Goal: Communication & Community: Answer question/provide support

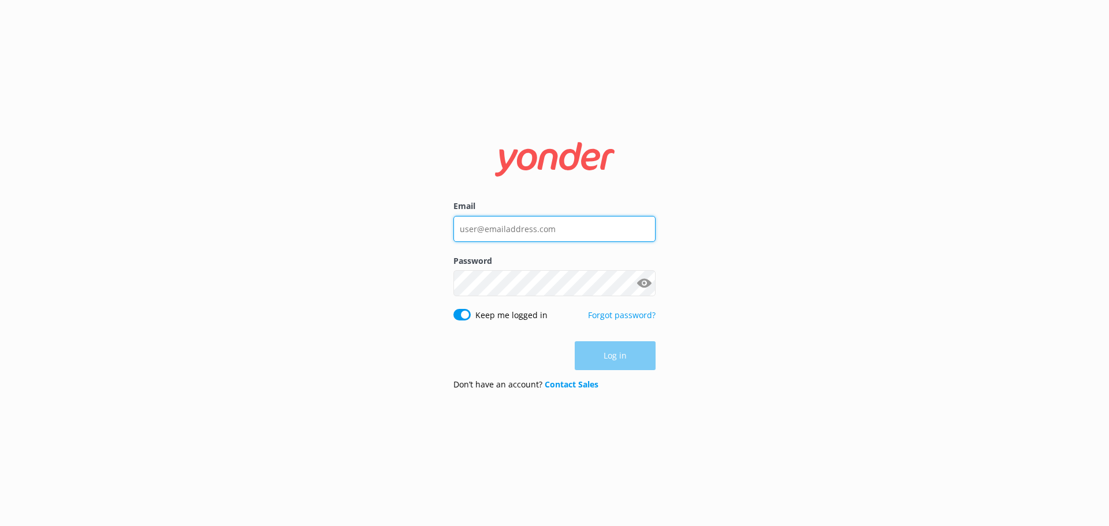
type input "[PERSON_NAME][EMAIL_ADDRESS][DOMAIN_NAME]"
click at [607, 351] on div "Log in" at bounding box center [555, 355] width 202 height 29
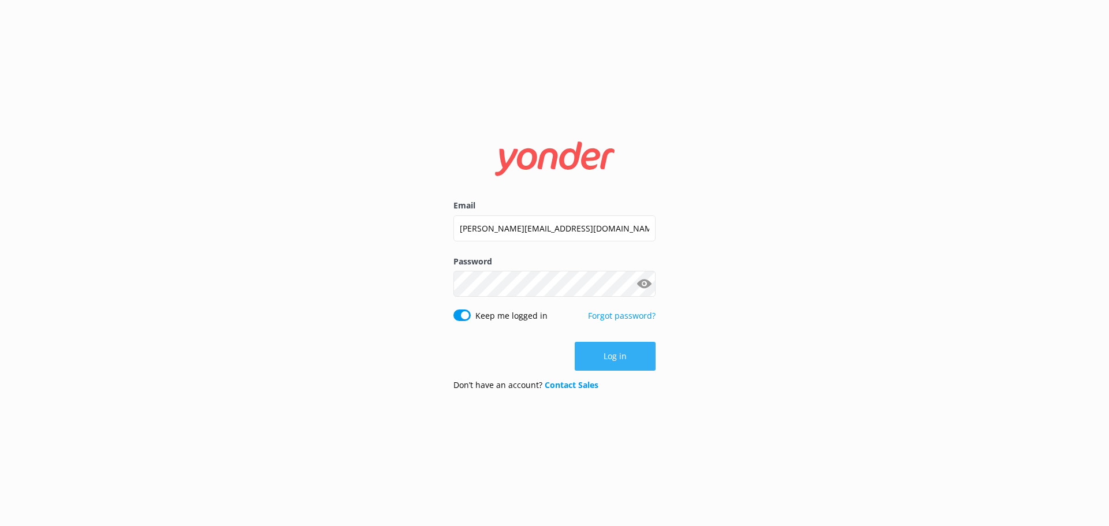
click at [632, 359] on button "Log in" at bounding box center [615, 356] width 81 height 29
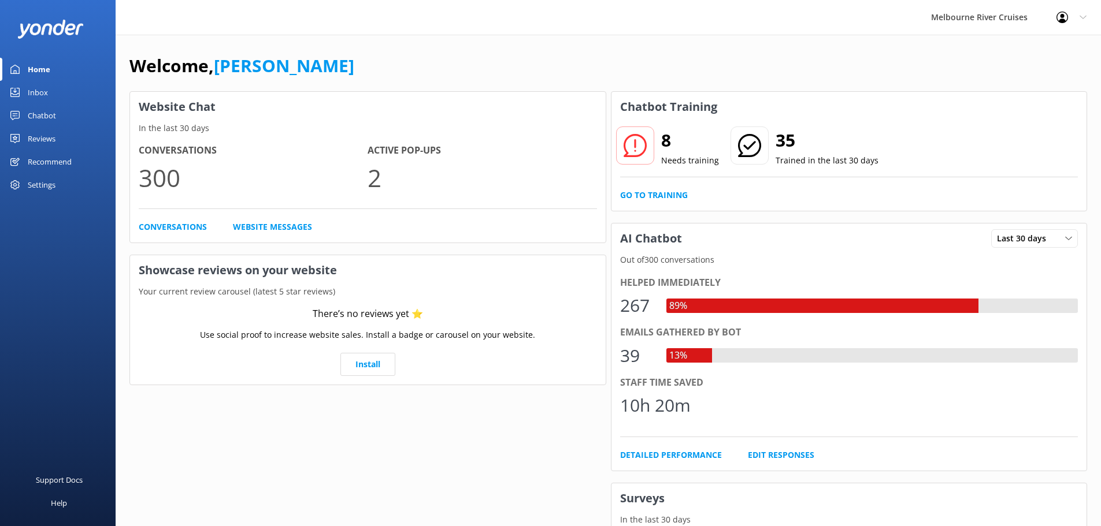
click at [44, 89] on div "Inbox" at bounding box center [38, 92] width 20 height 23
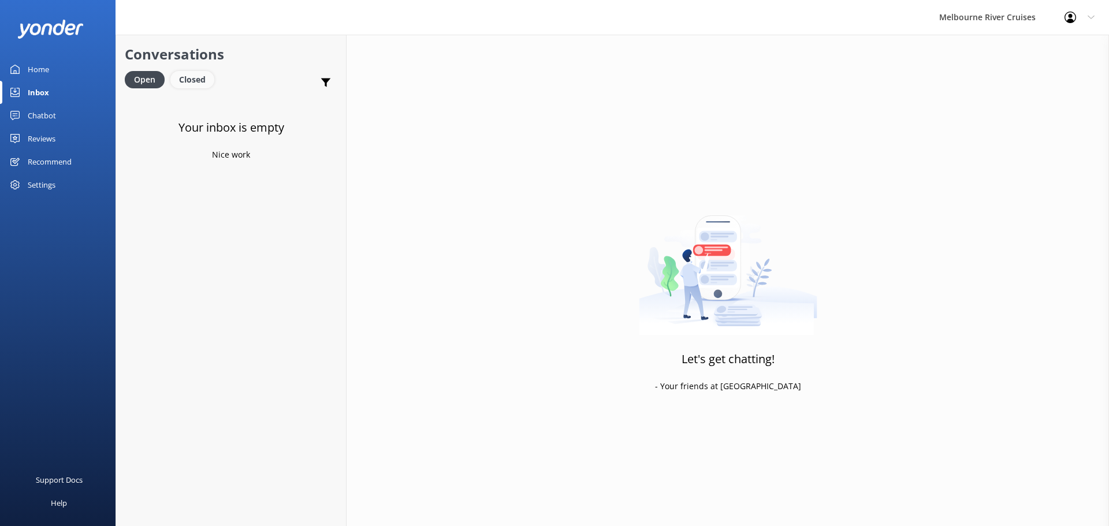
click at [193, 75] on div "Closed" at bounding box center [192, 79] width 44 height 17
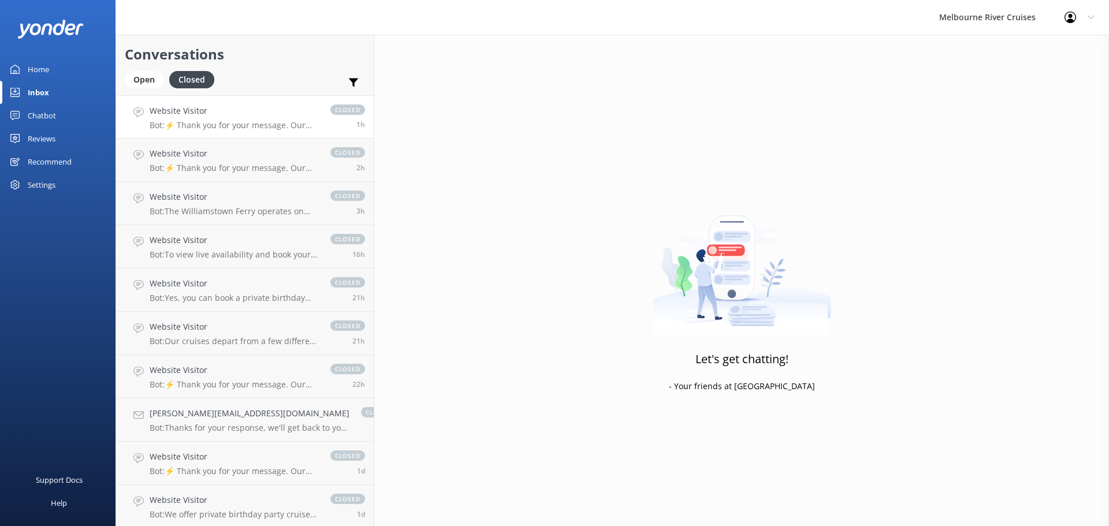
click at [215, 131] on link "Website Visitor Bot: ⚡ Thank you for your message. Our office hours are Mon - F…" at bounding box center [245, 116] width 258 height 43
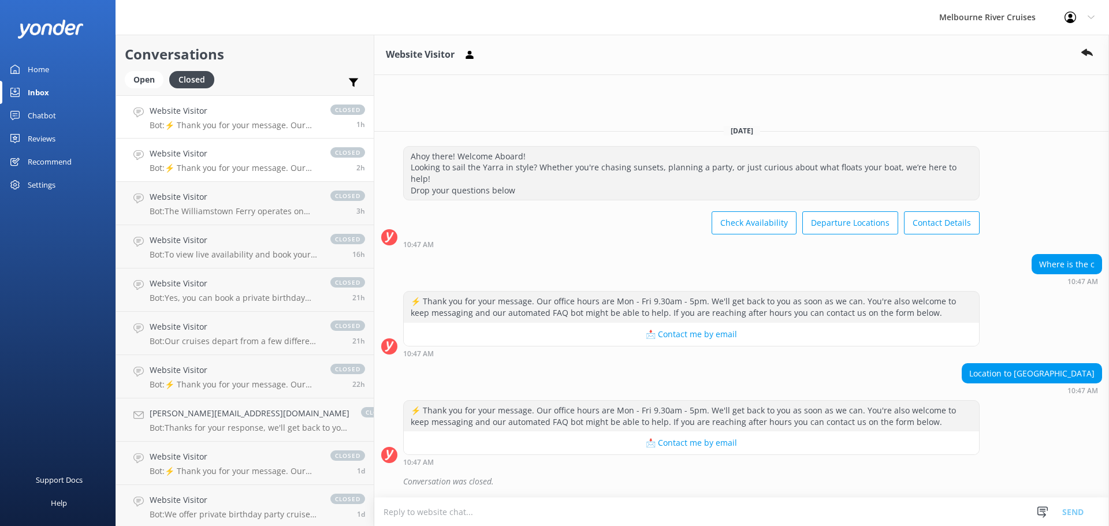
click at [230, 176] on link "Website Visitor Bot: ⚡ Thank you for your message. Our office hours are Mon - F…" at bounding box center [245, 160] width 258 height 43
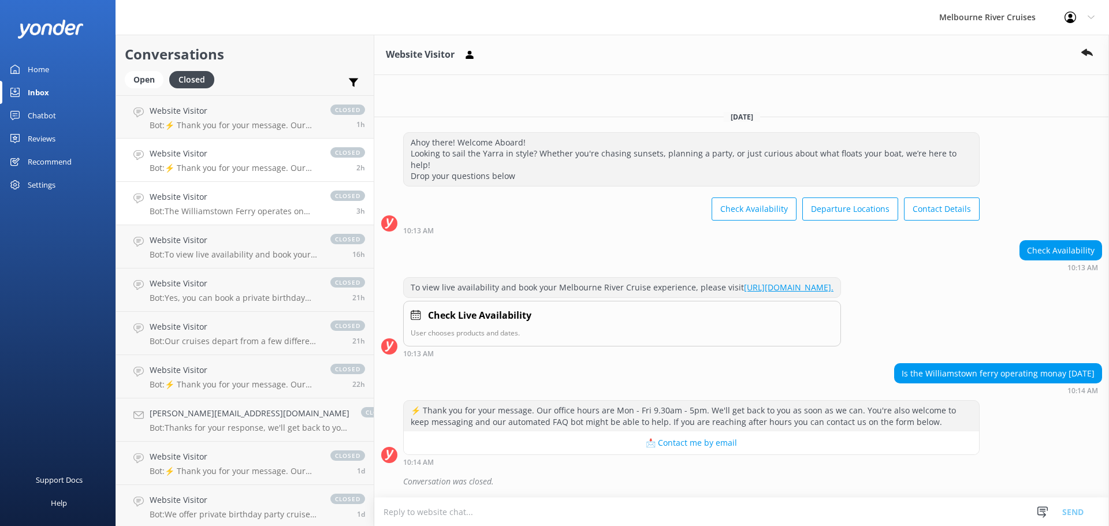
click at [213, 220] on link "Website Visitor Bot: The Williamstown Ferry operates on weekends and some publi…" at bounding box center [245, 203] width 258 height 43
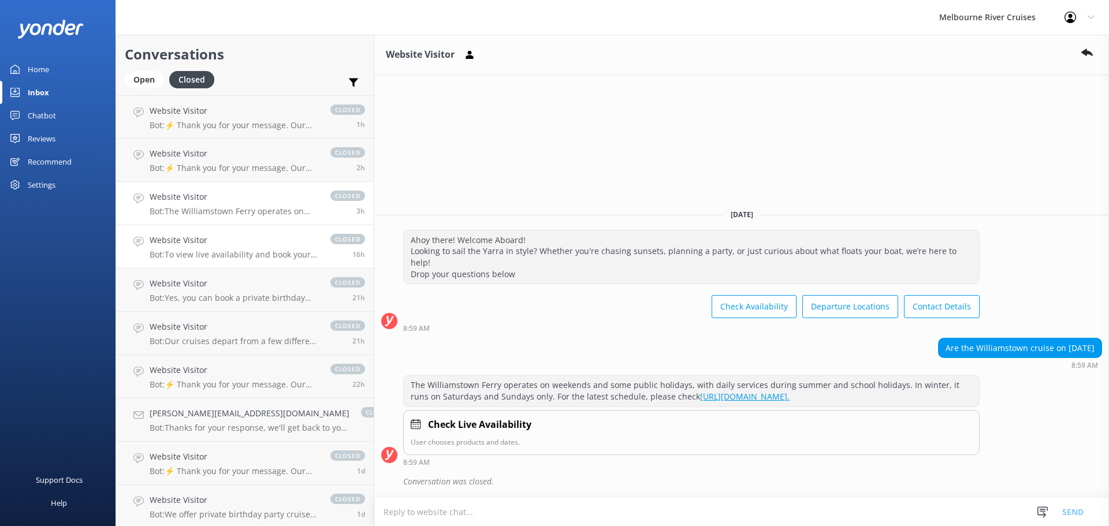
click at [232, 265] on link "Website Visitor Bot: To view live availability and book your Melbourne River Cr…" at bounding box center [245, 246] width 258 height 43
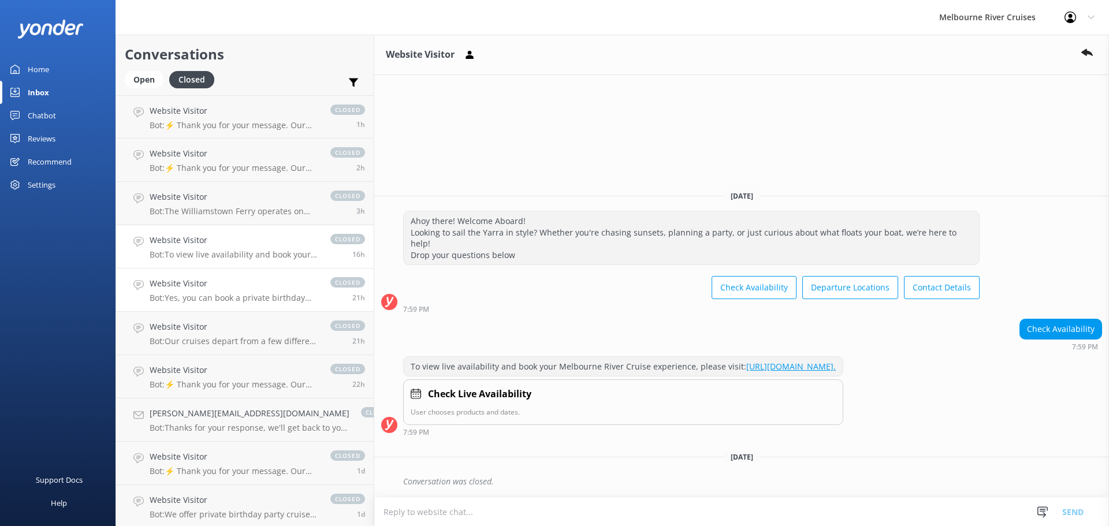
click at [254, 298] on p "Bot: Yes, you can book a private birthday party cruise with us. Celebrate on th…" at bounding box center [234, 298] width 169 height 10
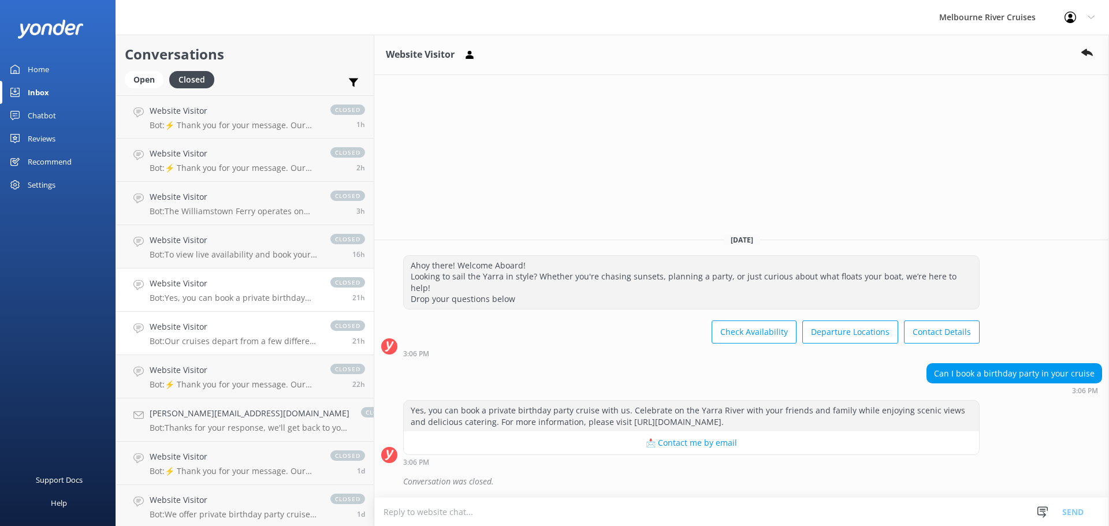
click at [231, 335] on div "Website Visitor Bot: Our cruises depart from a few different locations along [G…" at bounding box center [234, 333] width 169 height 25
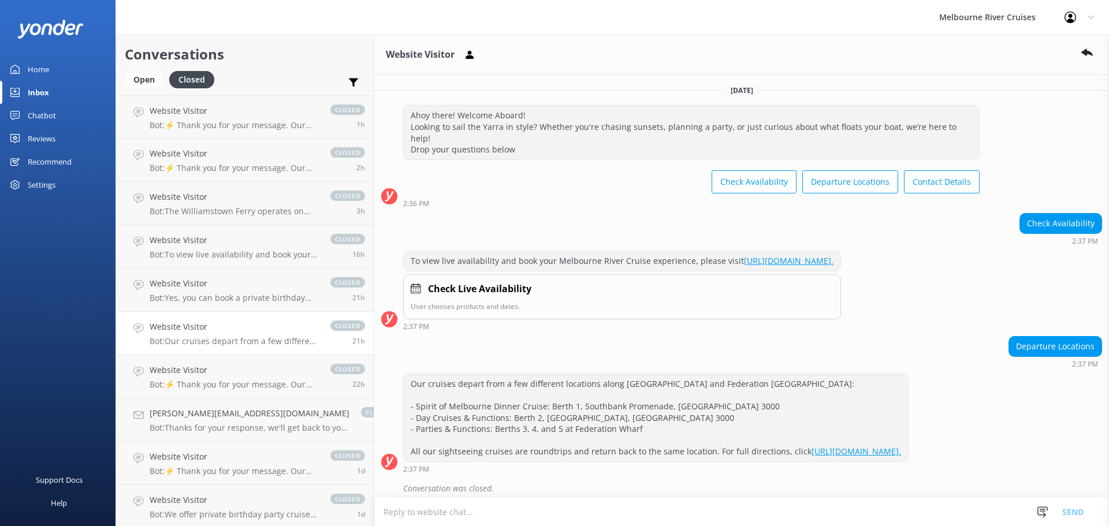
scroll to position [32, 0]
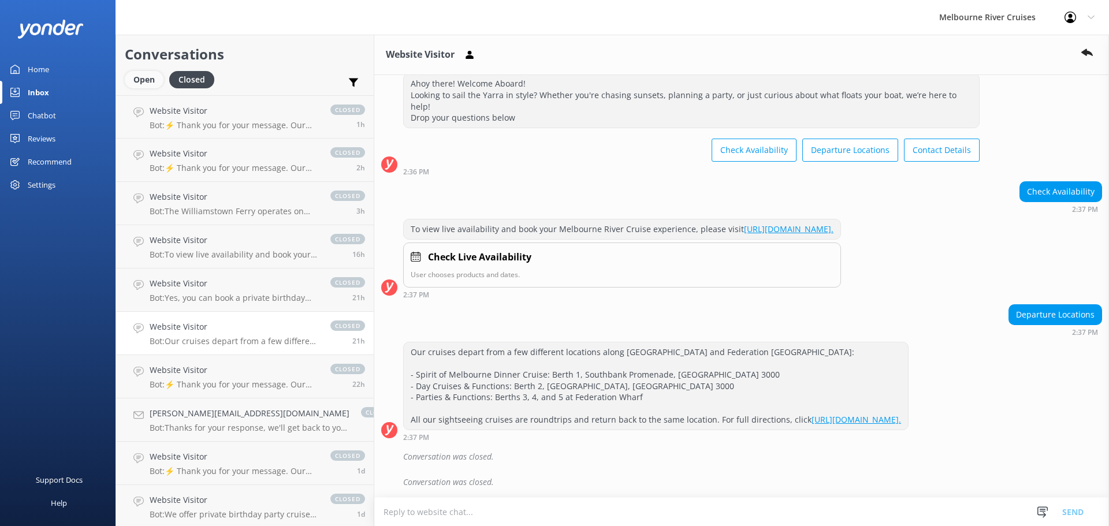
click at [143, 73] on div "Open" at bounding box center [144, 79] width 39 height 17
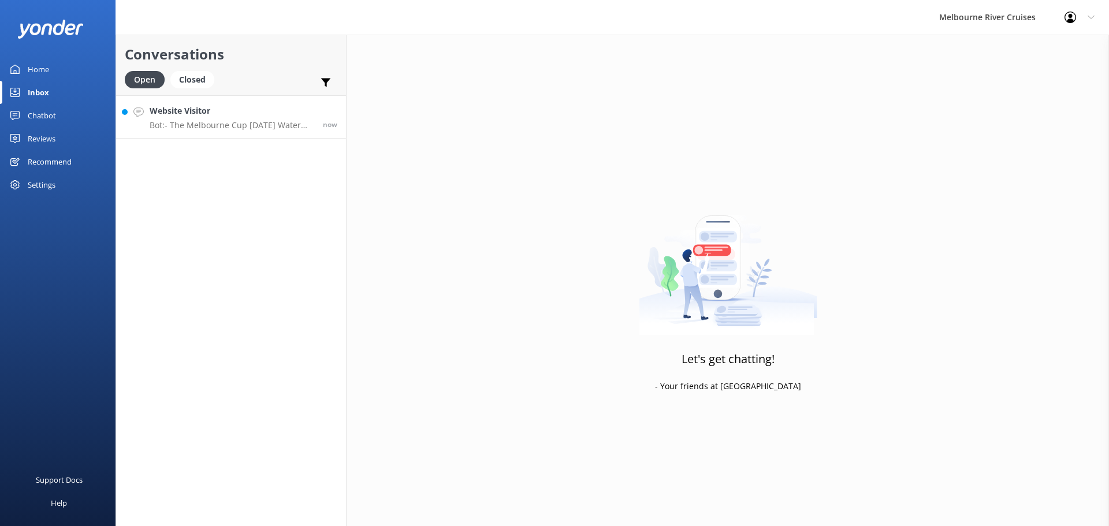
click at [232, 123] on p "Bot: - The Melbourne Cup [DATE] Water Taxi service is available for Cup Day, De…" at bounding box center [232, 125] width 165 height 10
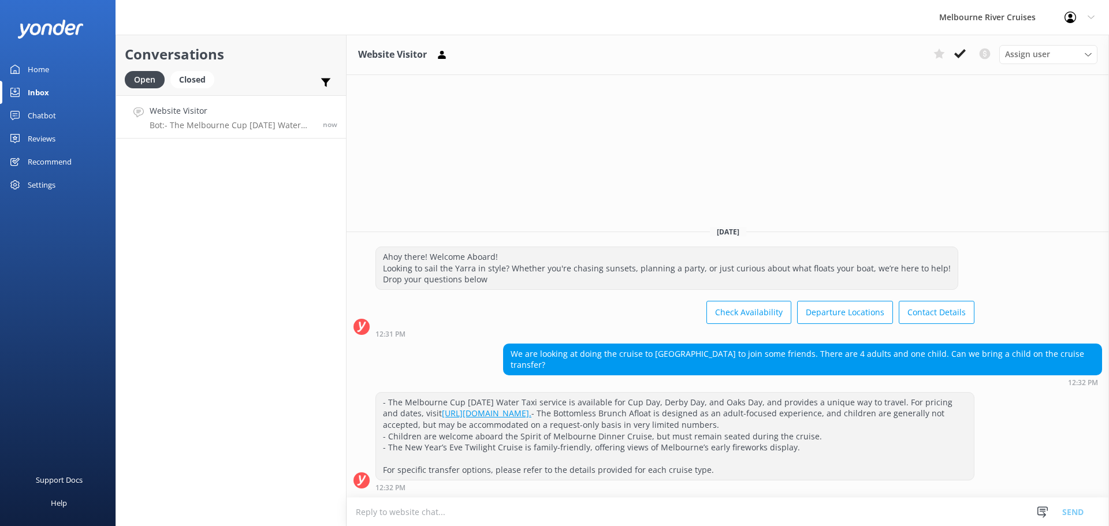
click at [521, 511] on textarea at bounding box center [728, 512] width 763 height 28
click at [1035, 64] on div "Website Visitor Assign user Marketing [PERSON_NAME] [PERSON_NAME] Okmasich [PER…" at bounding box center [728, 55] width 763 height 40
click at [1037, 56] on span "Assign user" at bounding box center [1027, 54] width 45 height 13
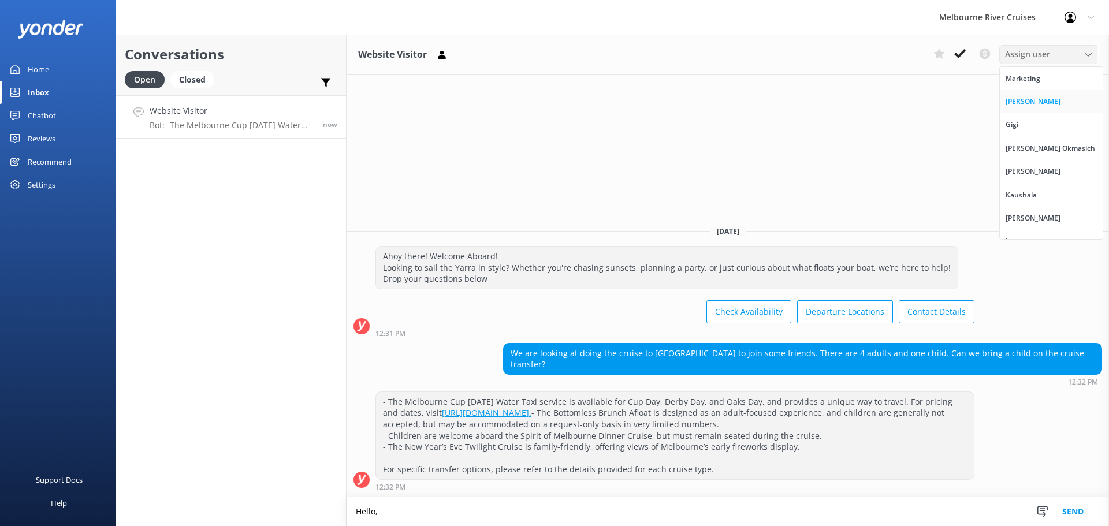
click at [1045, 99] on link "[PERSON_NAME]" at bounding box center [1051, 101] width 103 height 23
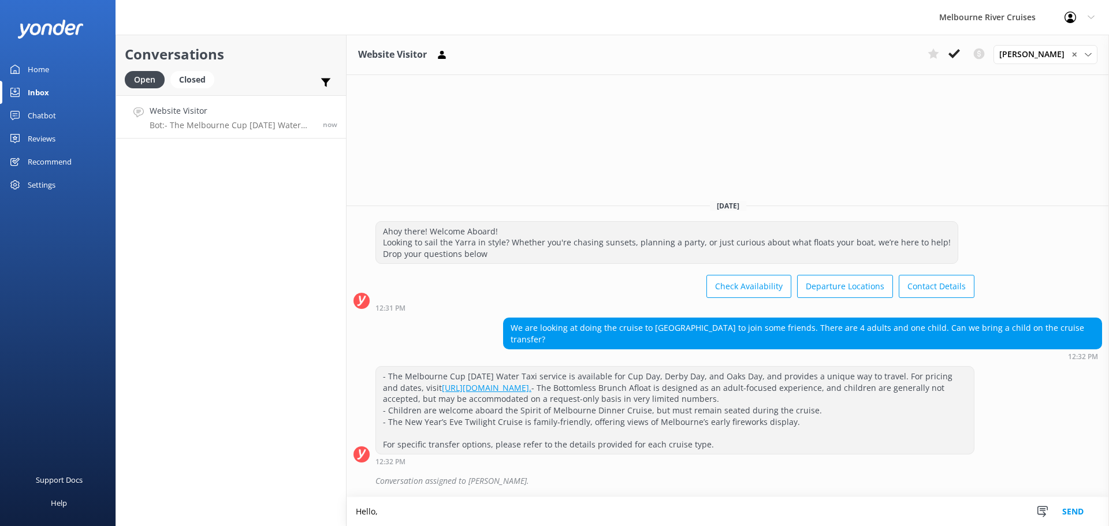
click at [461, 515] on textarea "Hello," at bounding box center [728, 511] width 763 height 29
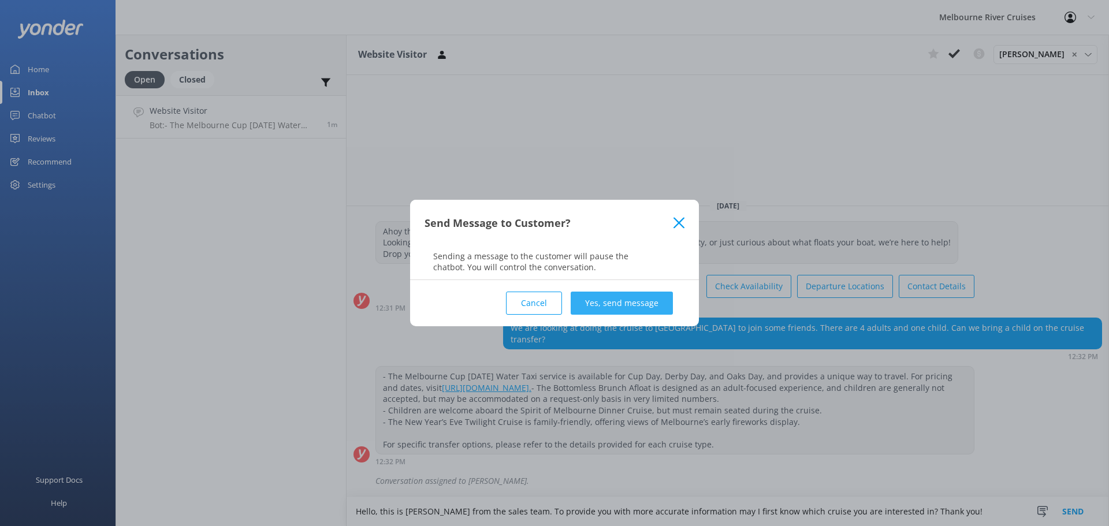
type textarea "Hello, this is [PERSON_NAME] from the sales team. To provide you with more accu…"
click at [625, 302] on button "Yes, send message" at bounding box center [622, 303] width 102 height 23
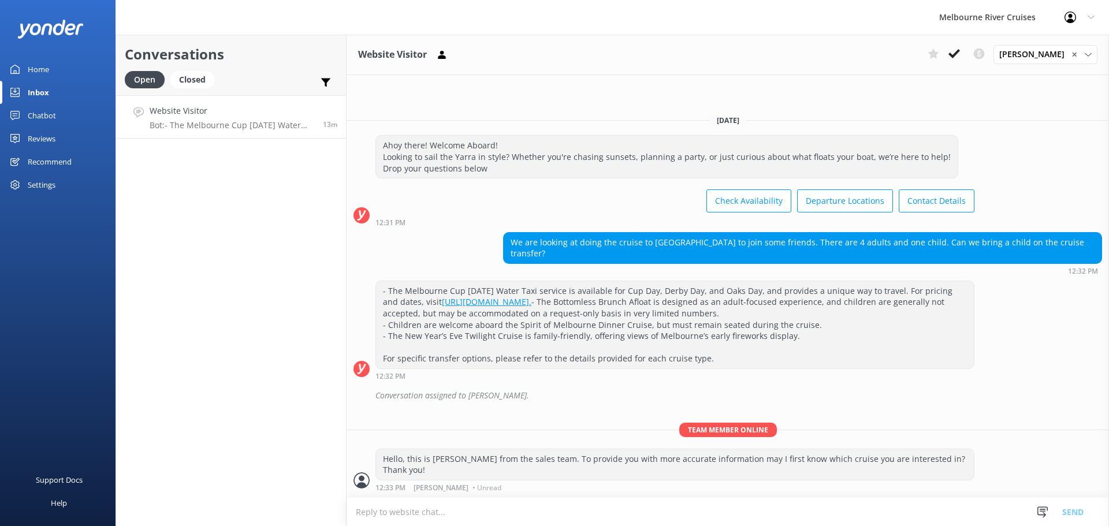
click at [72, 67] on link "Home" at bounding box center [58, 69] width 116 height 23
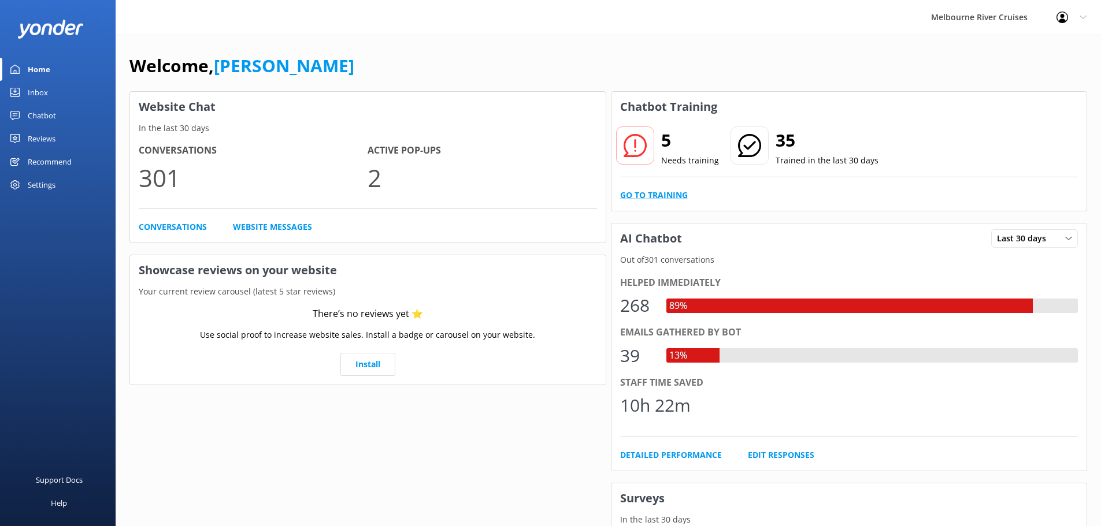
click at [659, 196] on link "Go to Training" at bounding box center [654, 195] width 68 height 13
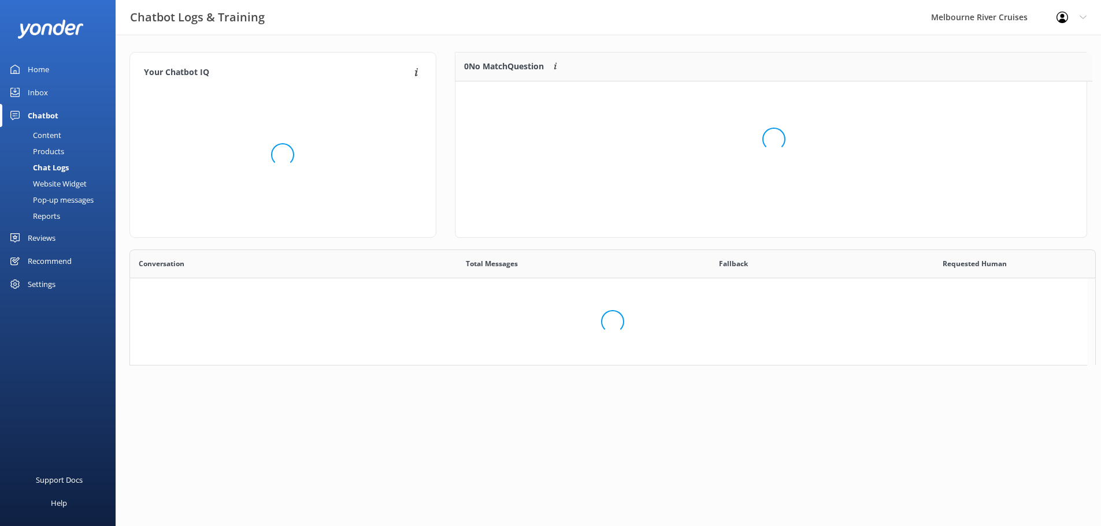
scroll to position [9, 9]
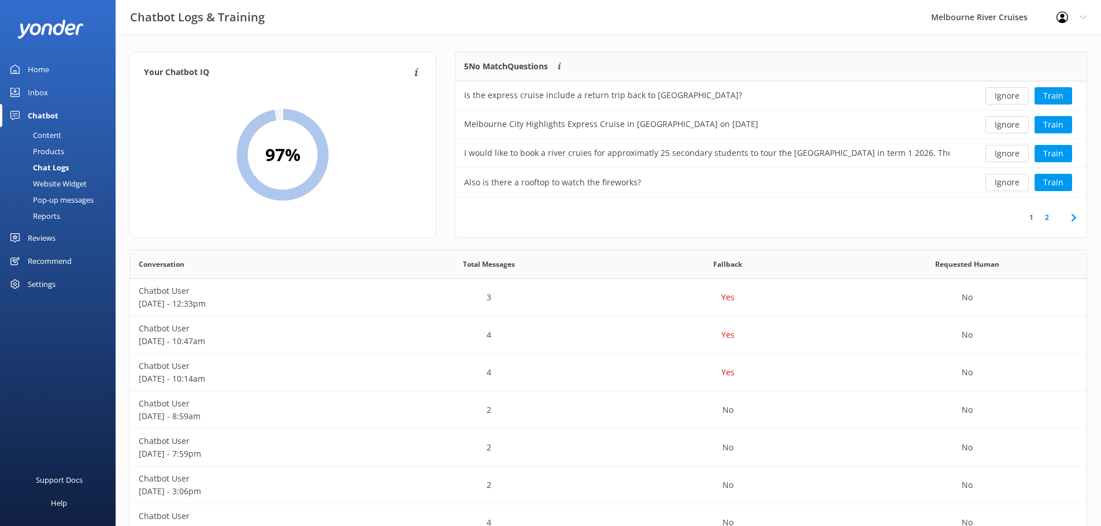
click at [44, 92] on div "Inbox" at bounding box center [38, 92] width 20 height 23
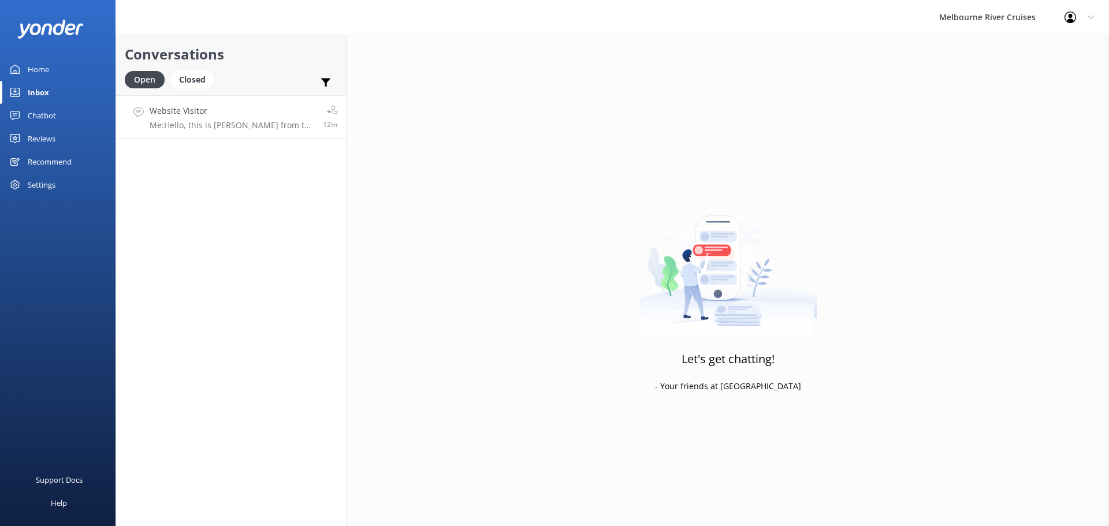
click at [277, 115] on h4 "Website Visitor" at bounding box center [232, 111] width 165 height 13
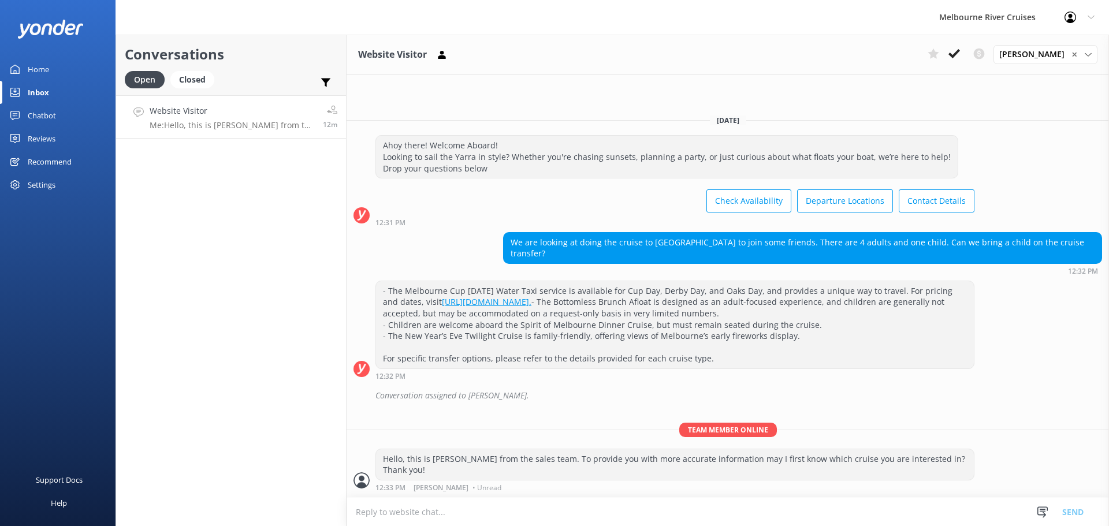
click at [46, 65] on div "Home" at bounding box center [38, 69] width 21 height 23
